Goal: Information Seeking & Learning: Learn about a topic

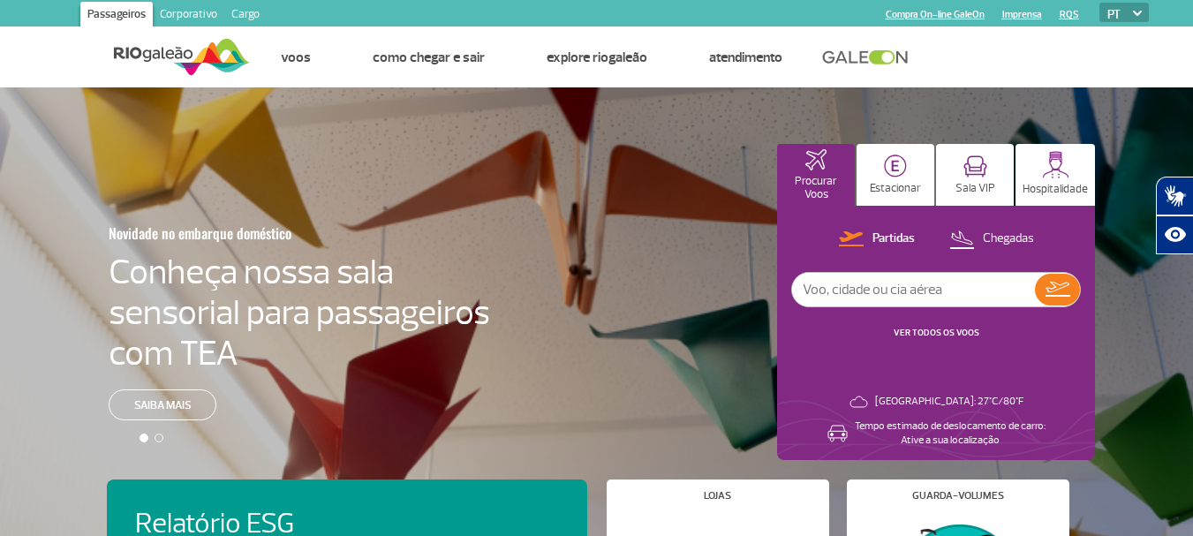
click at [195, 55] on img at bounding box center [182, 56] width 136 height 43
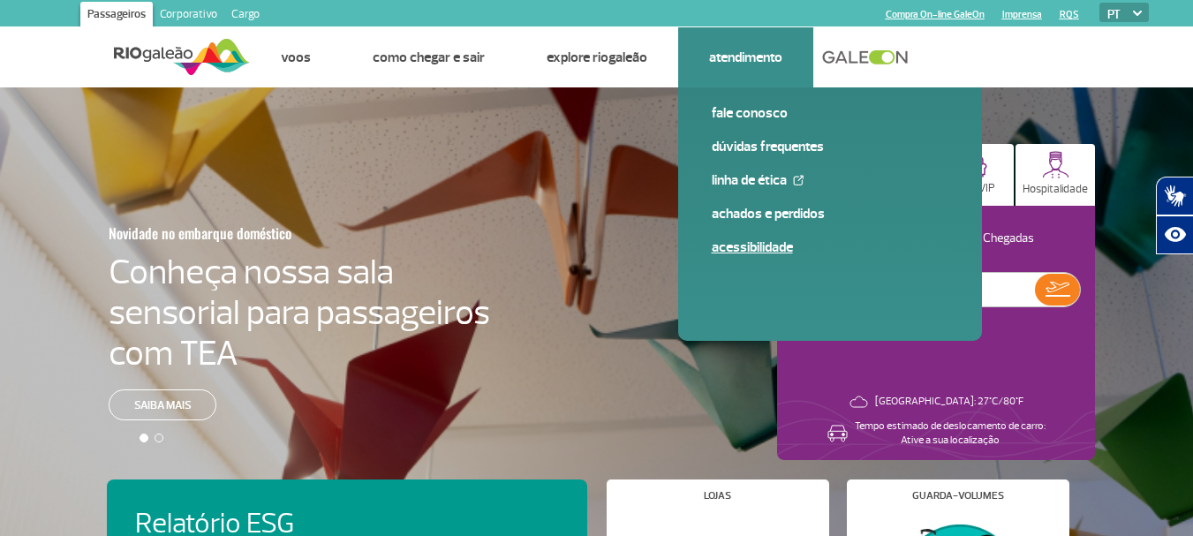
click at [758, 245] on link "Acessibilidade" at bounding box center [830, 247] width 237 height 19
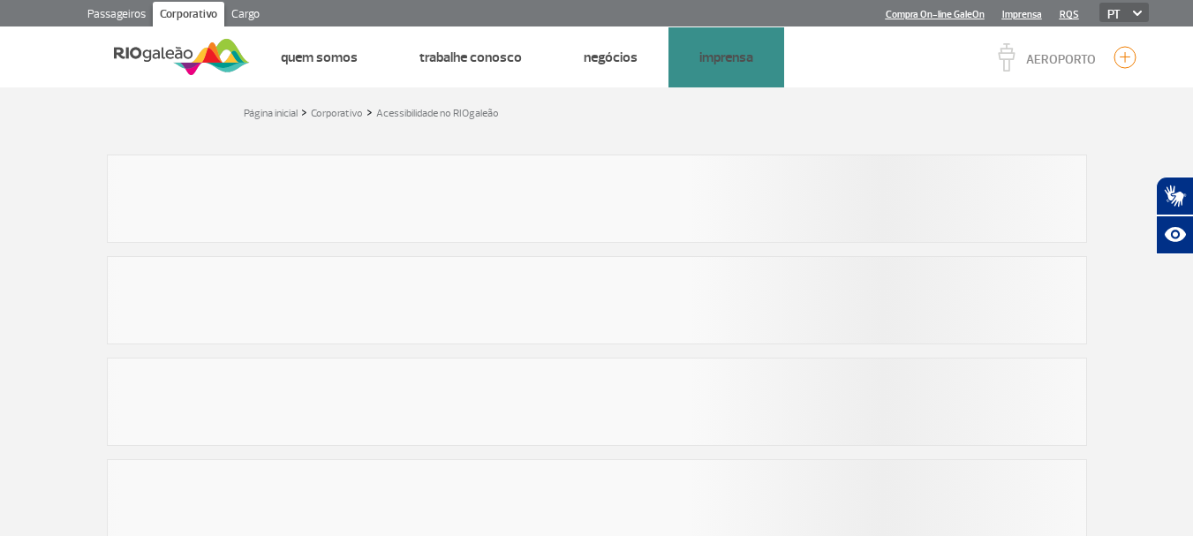
click at [741, 247] on app-paragraphs at bounding box center [596, 342] width 1193 height 411
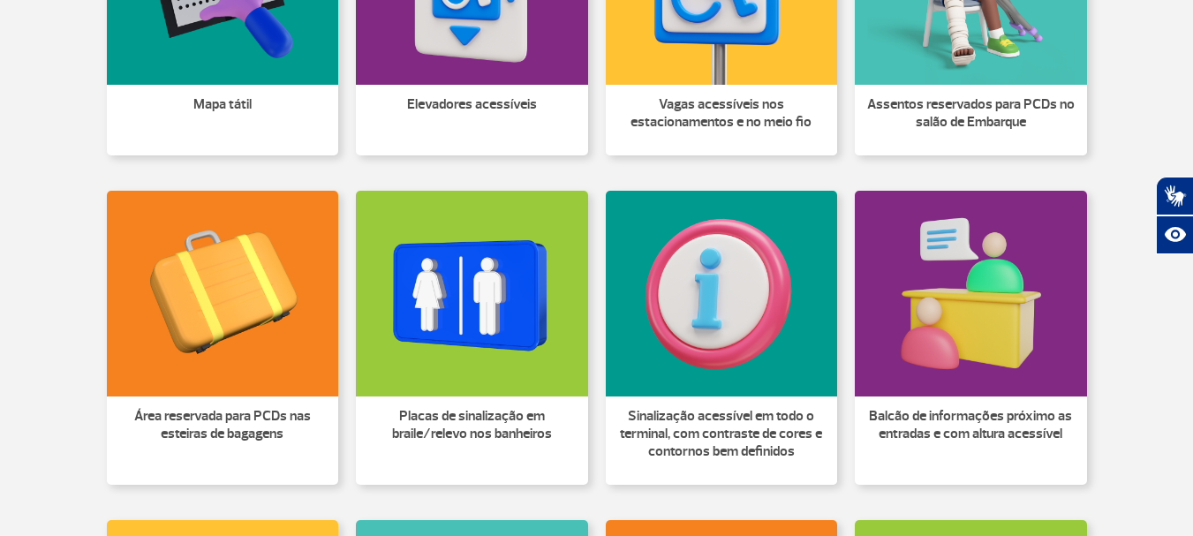
scroll to position [883, 0]
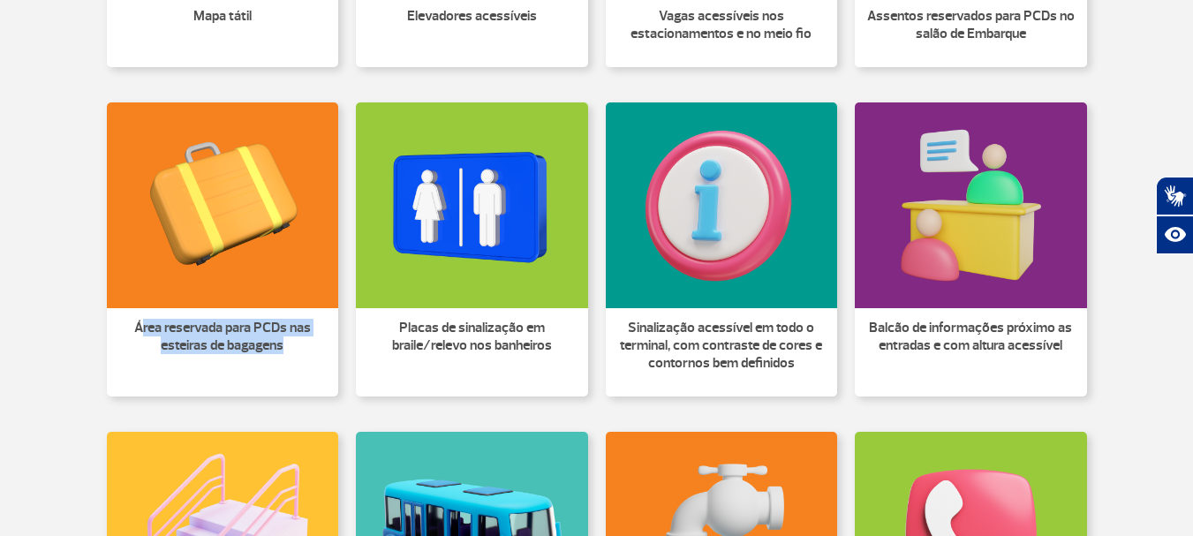
drag, startPoint x: 140, startPoint y: 327, endPoint x: 295, endPoint y: 363, distance: 158.7
click at [295, 363] on li "Área reservada para PCDs nas esteiras de bagagens" at bounding box center [223, 343] width 232 height 71
click at [274, 290] on img at bounding box center [223, 205] width 232 height 206
click at [1143, 277] on section "Sinalização tátil nas rotas acessível, principalmente na área pública. Sinaliza…" at bounding box center [596, 247] width 1193 height 1644
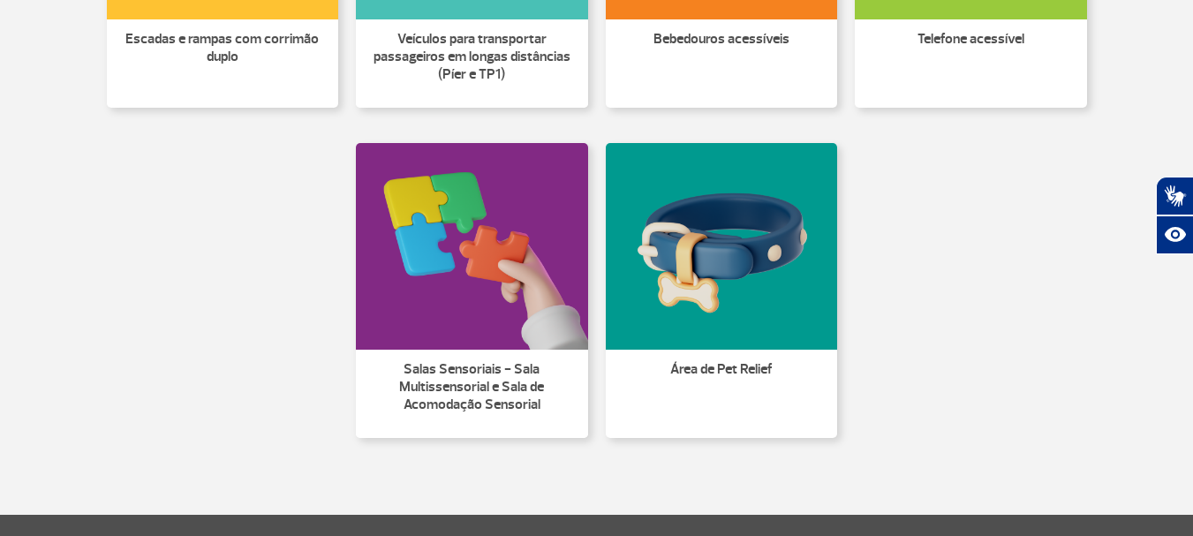
scroll to position [1590, 0]
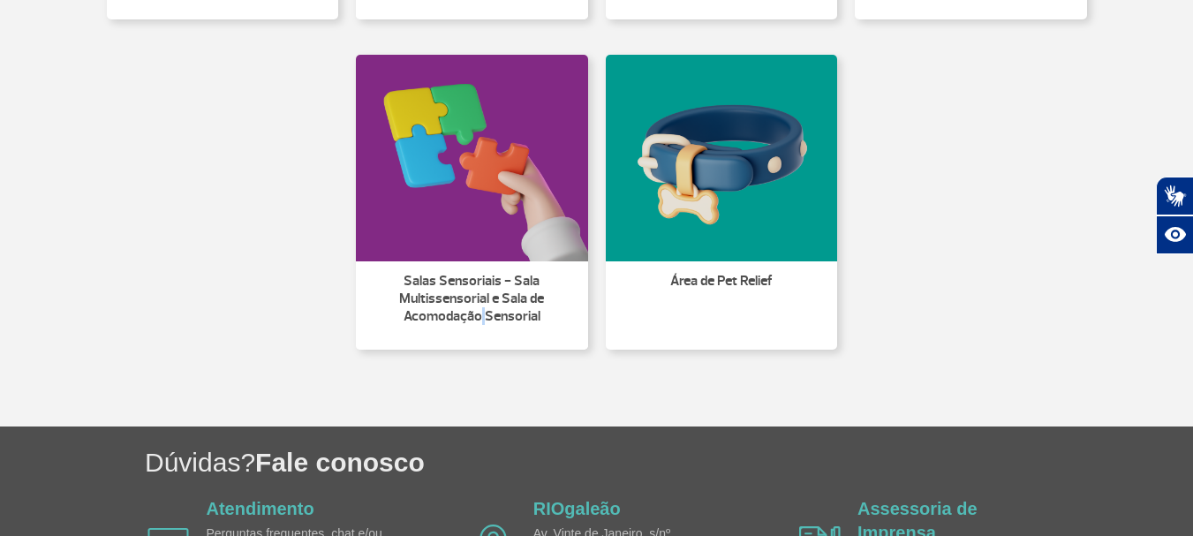
click at [483, 307] on p "Salas Sensoriais - Sala Multissensorial e Sala de Acomodação Sensorial" at bounding box center [471, 298] width 211 height 53
click at [752, 268] on li "Área de Pet Relief" at bounding box center [722, 287] width 232 height 53
click at [717, 198] on img at bounding box center [722, 158] width 232 height 206
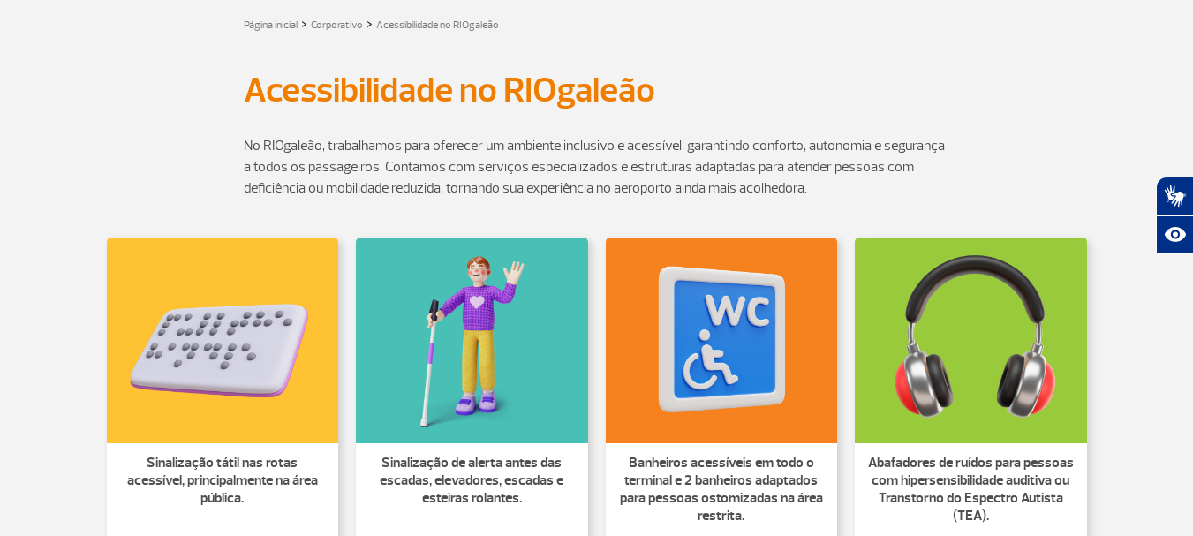
scroll to position [0, 0]
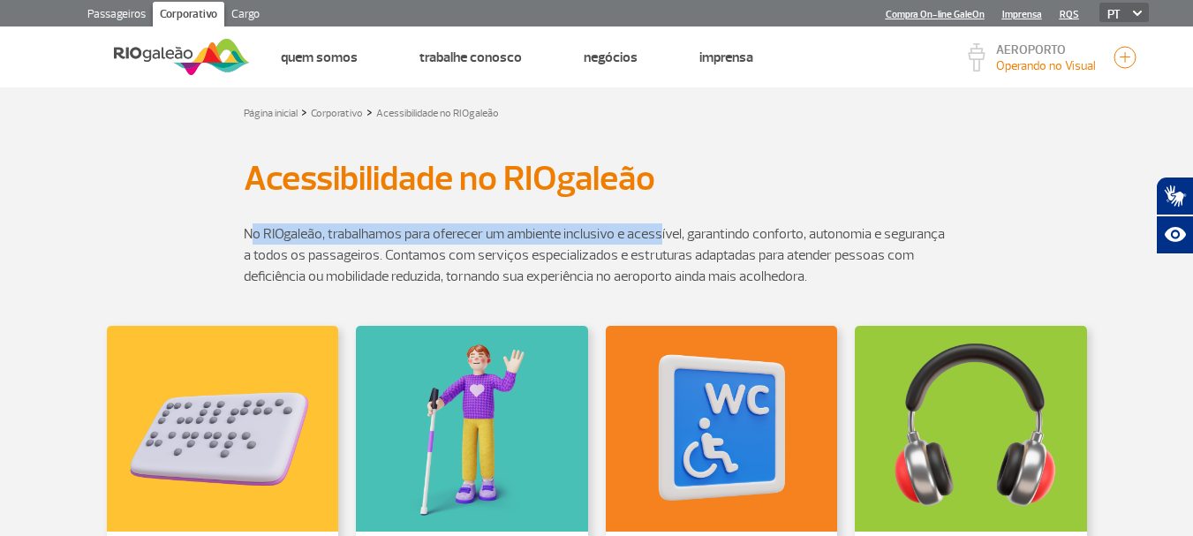
drag, startPoint x: 256, startPoint y: 230, endPoint x: 661, endPoint y: 230, distance: 405.3
click at [661, 230] on p "No RIOgaleão, trabalhamos para oferecer um ambiente inclusivo e acessível, gara…" at bounding box center [597, 255] width 706 height 64
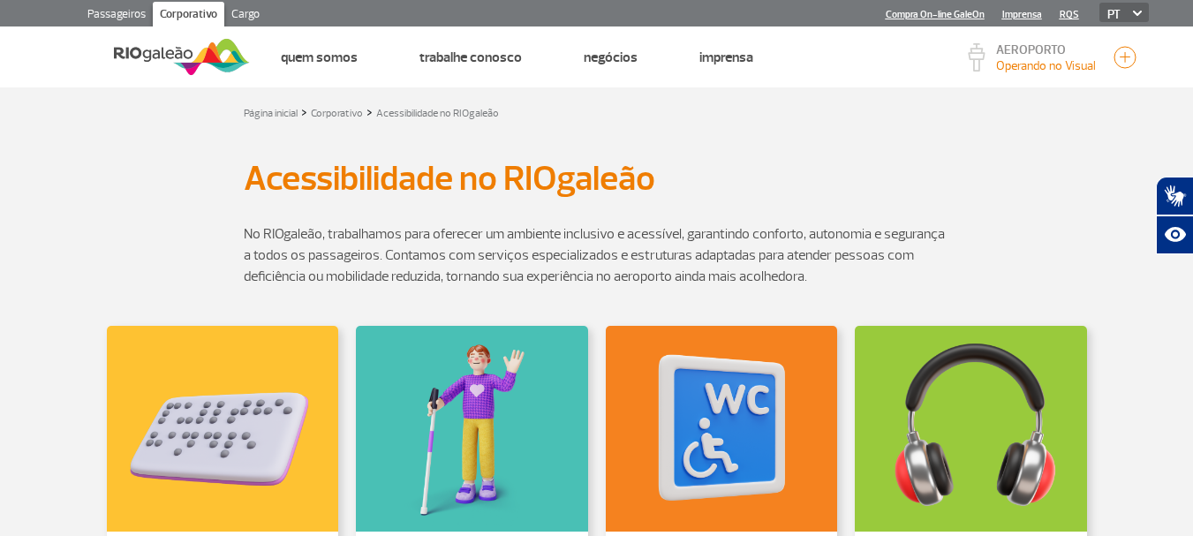
click at [1090, 224] on div "No RIOgaleão, trabalhamos para oferecer um ambiente inclusivo e acessível, gara…" at bounding box center [597, 255] width 1007 height 106
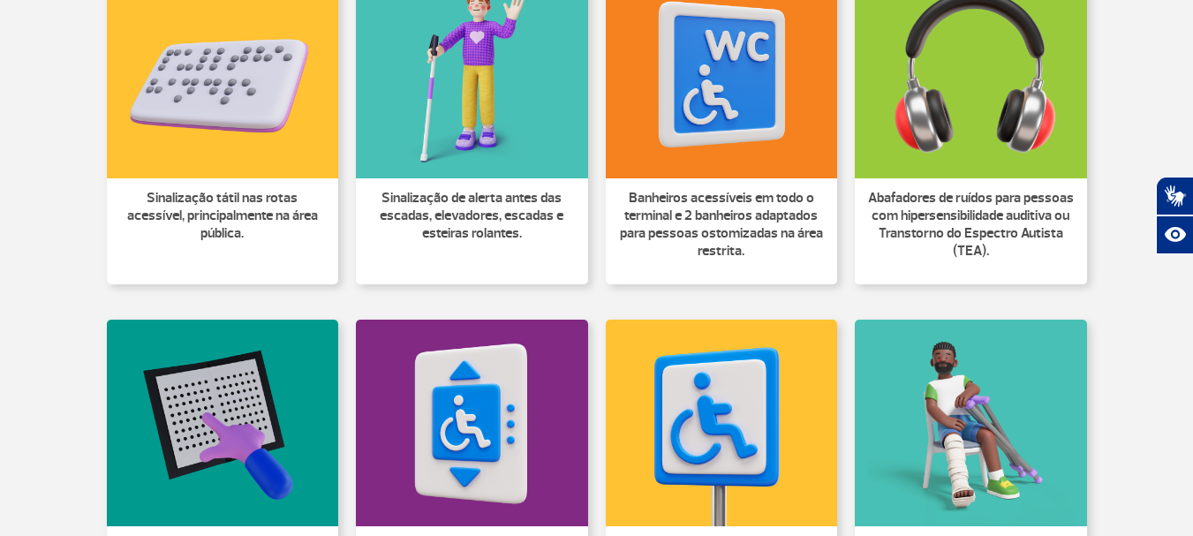
click at [682, 216] on p "Banheiros acessíveis em todo o terminal e 2 banheiros adaptados para pessoas os…" at bounding box center [721, 224] width 211 height 71
click at [395, 230] on p "Sinalização de alerta antes das escadas, elevadores, escadas e esteiras rolante…" at bounding box center [471, 215] width 211 height 53
click at [452, 159] on img at bounding box center [472, 76] width 232 height 206
click at [240, 154] on img at bounding box center [223, 76] width 232 height 206
click at [535, 125] on img at bounding box center [472, 76] width 232 height 206
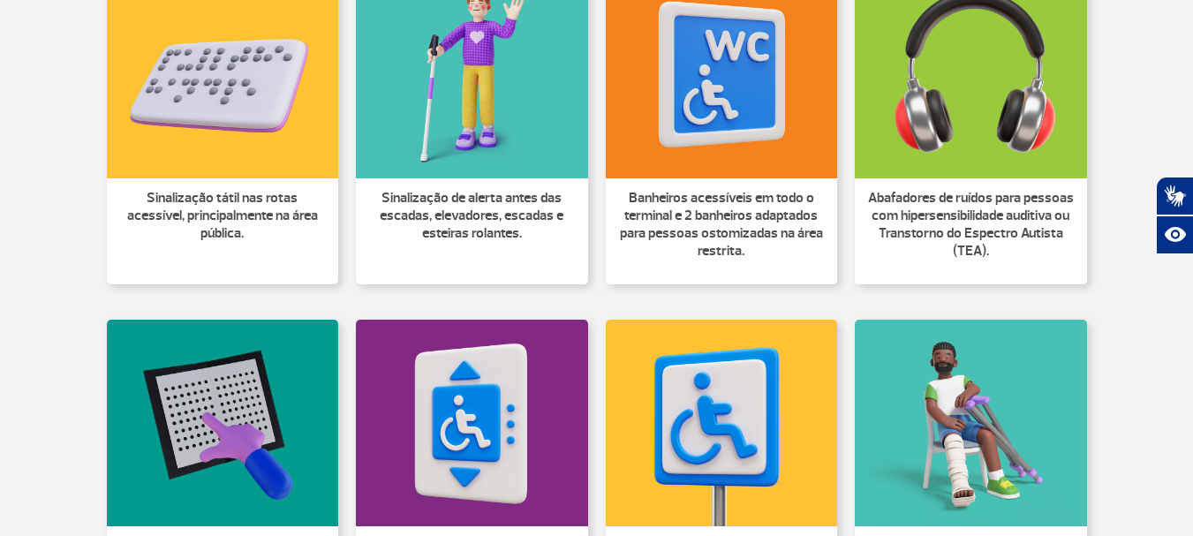
click at [743, 124] on img at bounding box center [722, 76] width 232 height 206
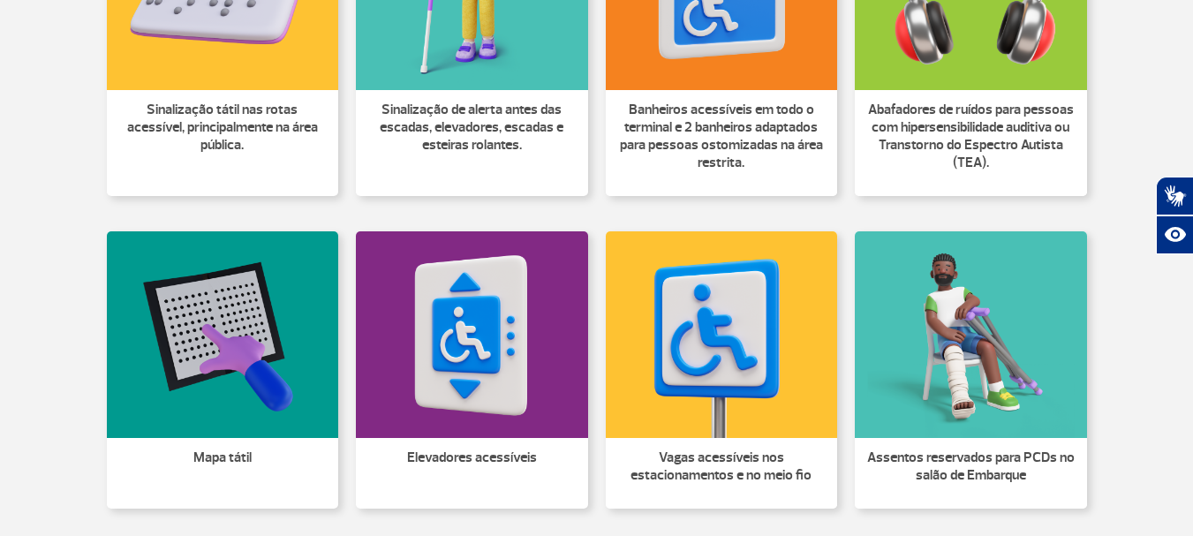
scroll to position [530, 0]
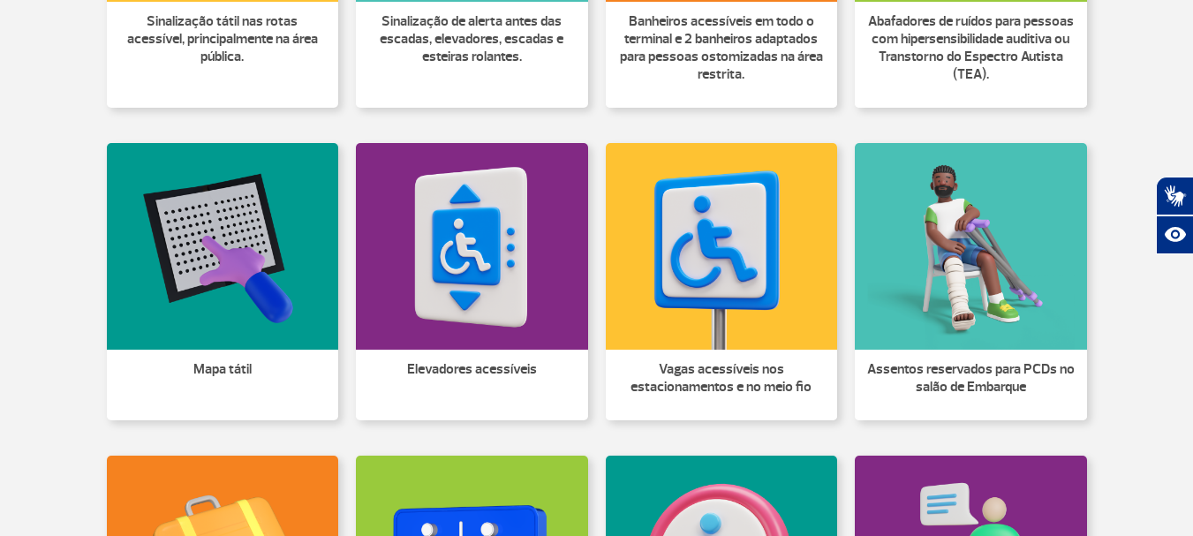
click at [744, 268] on img at bounding box center [722, 246] width 232 height 206
click at [741, 267] on img at bounding box center [722, 246] width 232 height 206
click at [455, 286] on img at bounding box center [472, 246] width 232 height 206
click at [453, 285] on img at bounding box center [472, 246] width 232 height 206
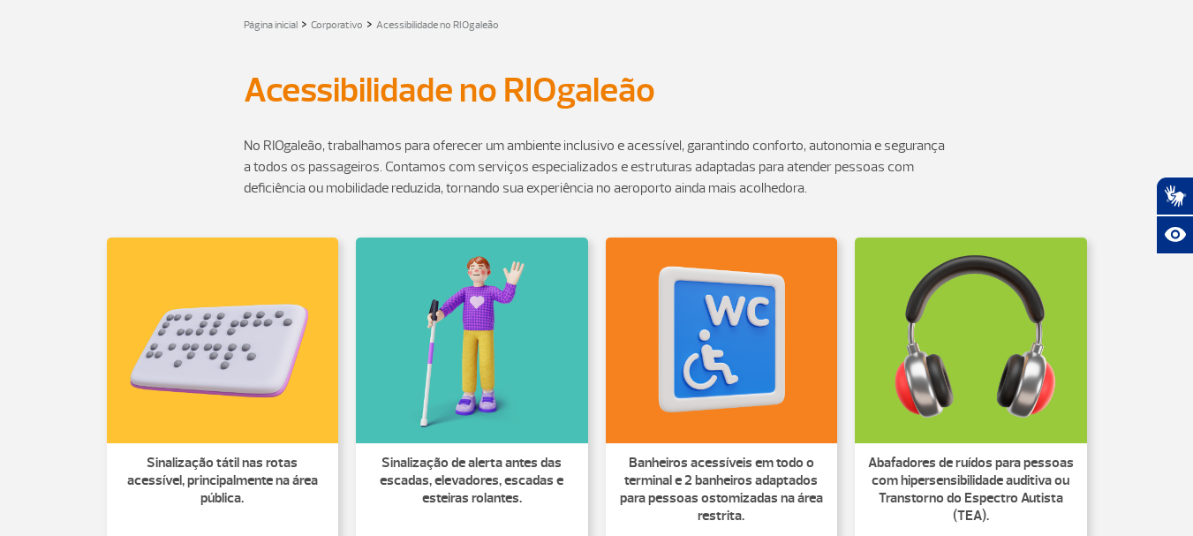
scroll to position [0, 0]
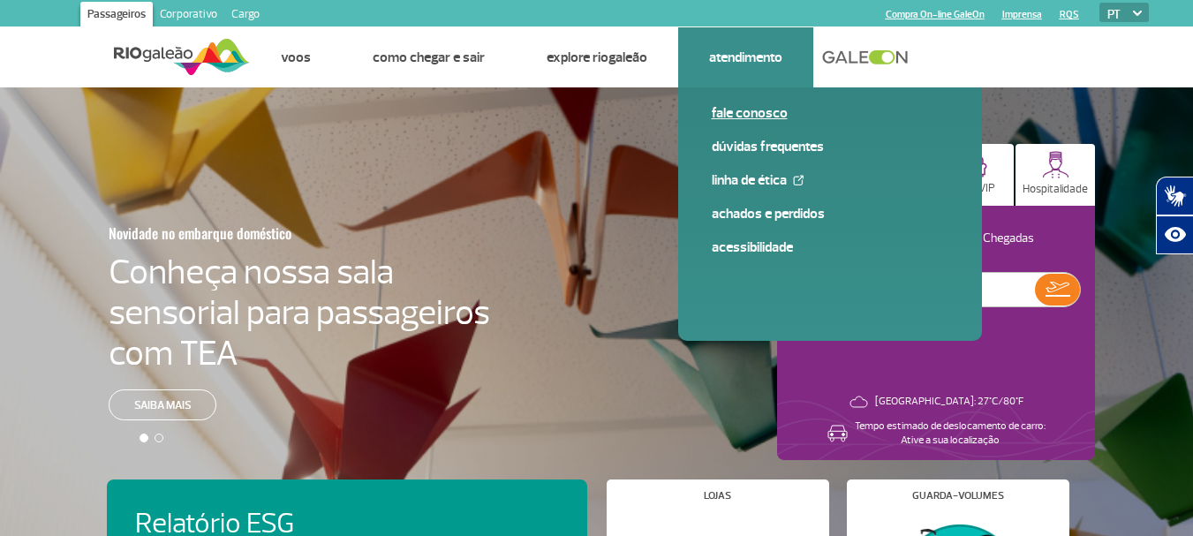
click at [758, 118] on link "Fale conosco" at bounding box center [830, 112] width 237 height 19
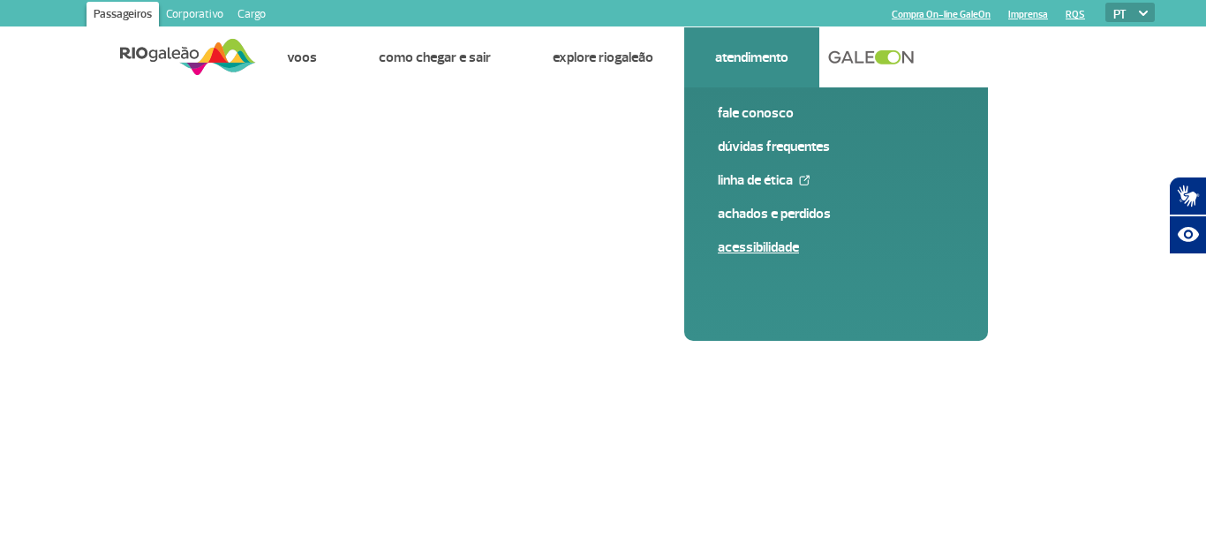
click at [797, 252] on link "Acessibilidade" at bounding box center [836, 247] width 237 height 19
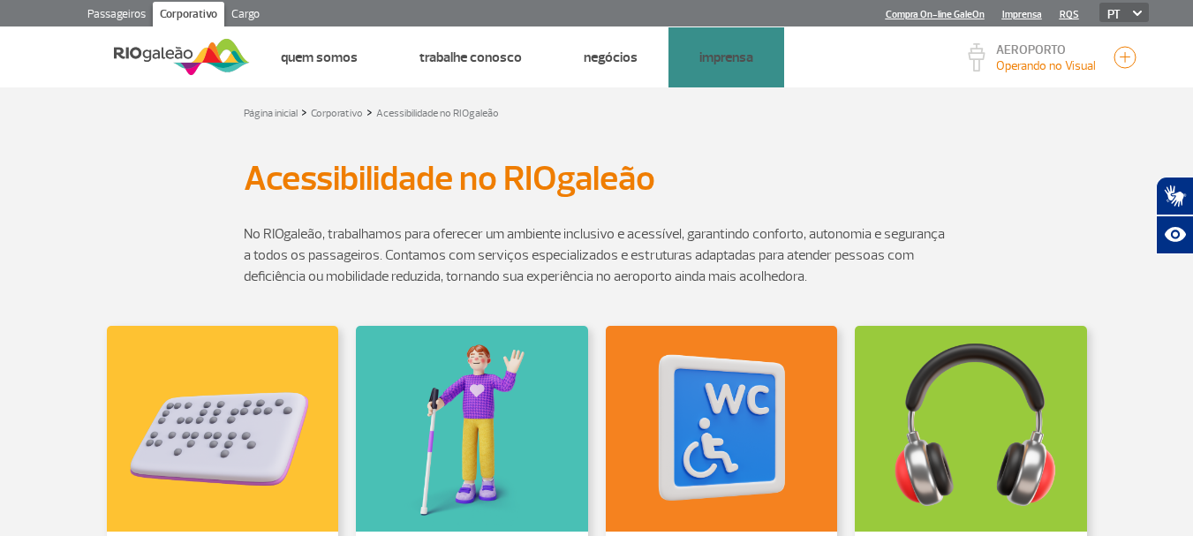
drag, startPoint x: 1052, startPoint y: 65, endPoint x: 1008, endPoint y: 65, distance: 43.3
click at [1051, 65] on p "Operando no Visual" at bounding box center [1046, 66] width 100 height 19
click at [978, 59] on img at bounding box center [977, 57] width 18 height 28
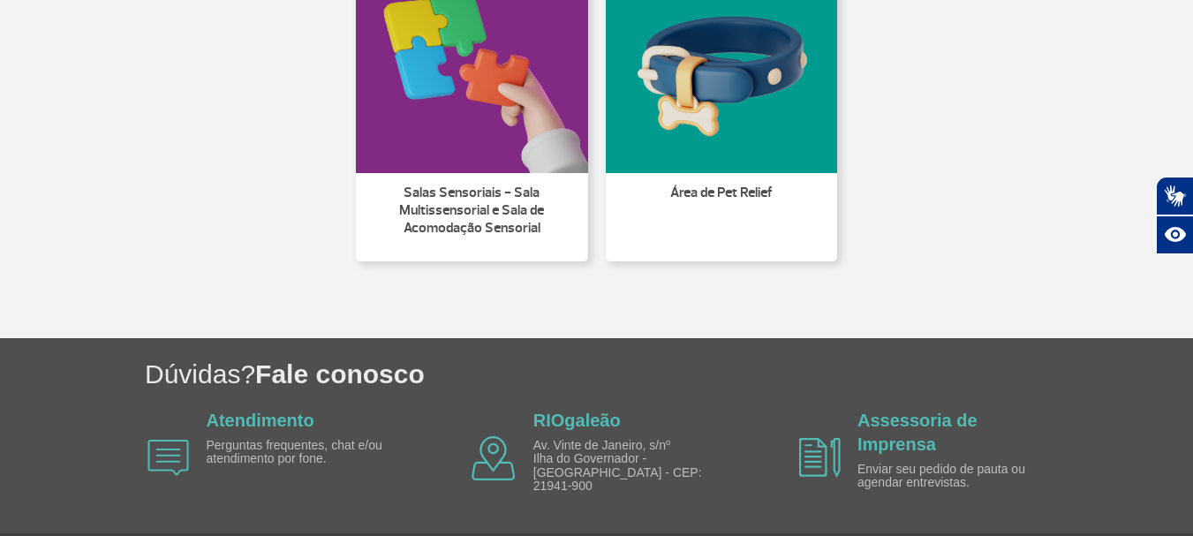
scroll to position [1726, 0]
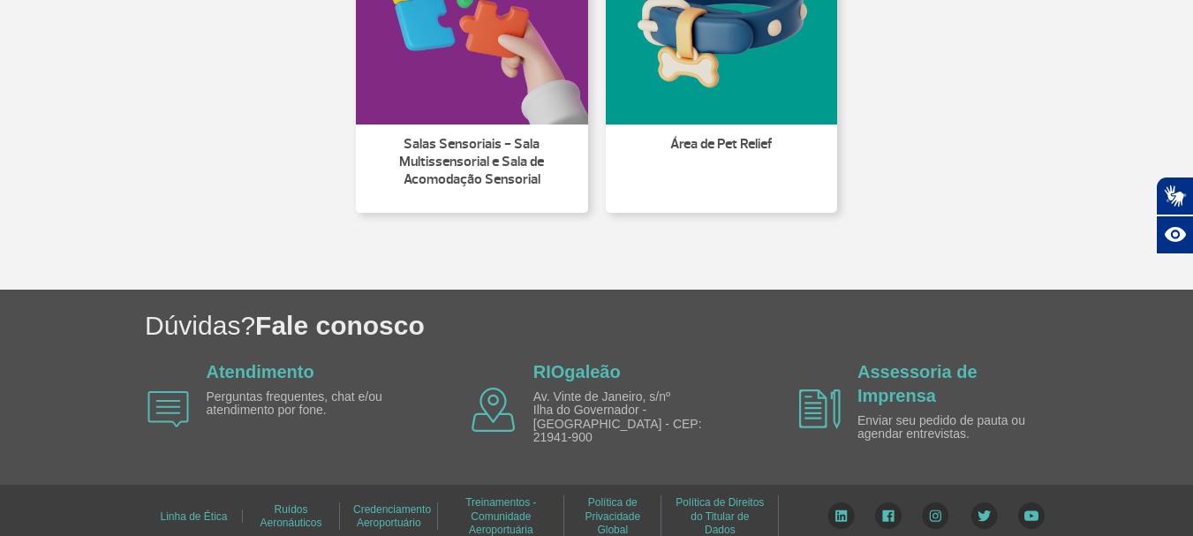
click at [171, 398] on img at bounding box center [168, 409] width 42 height 36
click at [268, 375] on link "Atendimento" at bounding box center [261, 371] width 108 height 19
